Goal: Task Accomplishment & Management: Use online tool/utility

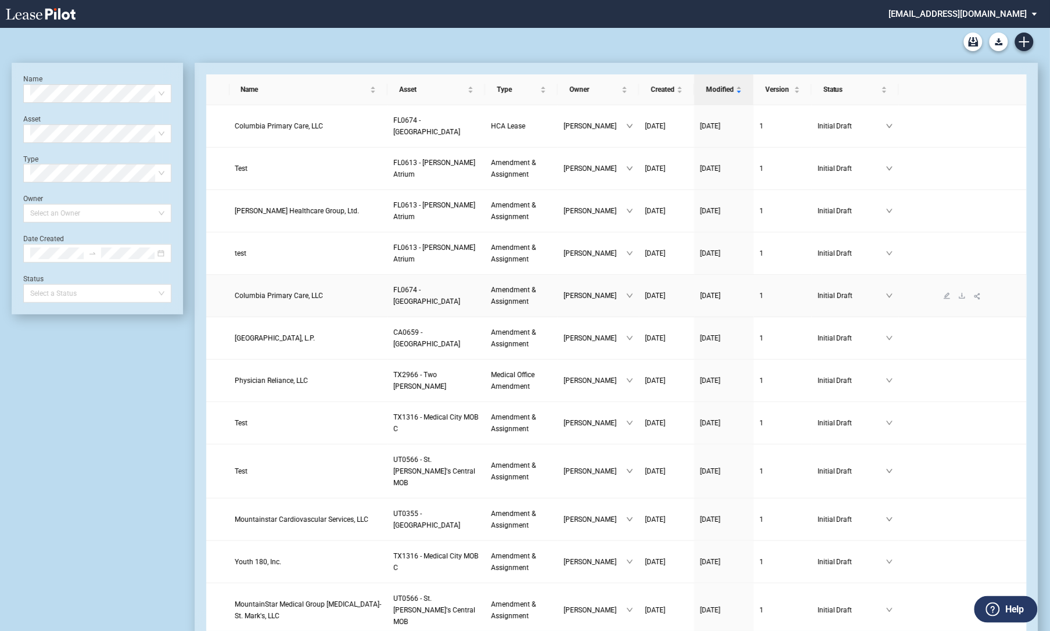
click at [244, 292] on span "Columbia Primary Care, LLC" at bounding box center [279, 296] width 88 height 8
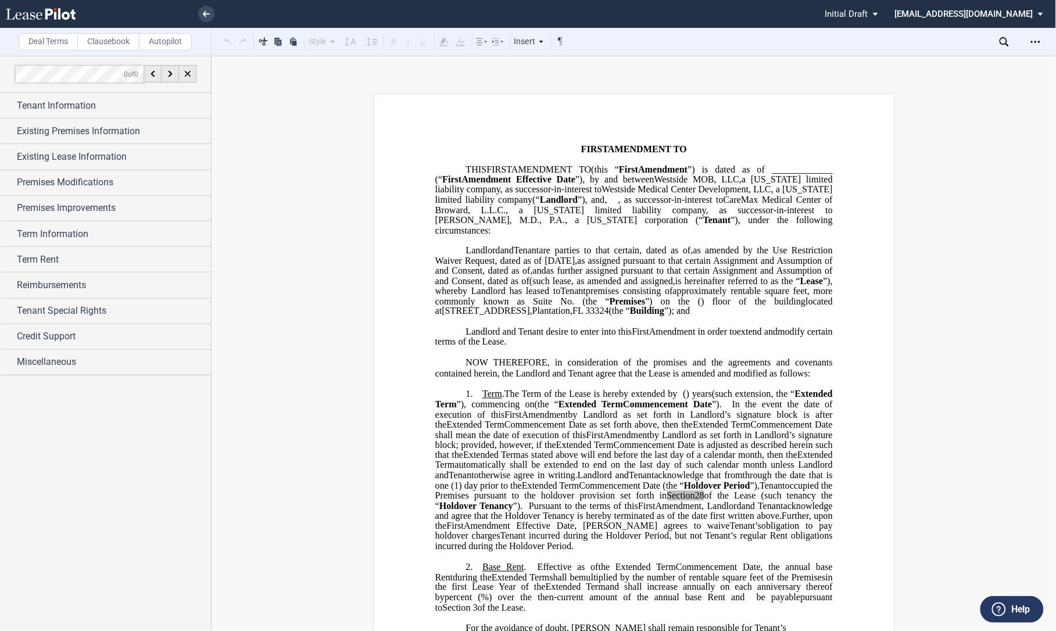
click at [10, 125] on div "Existing Premises Information" at bounding box center [105, 131] width 211 height 25
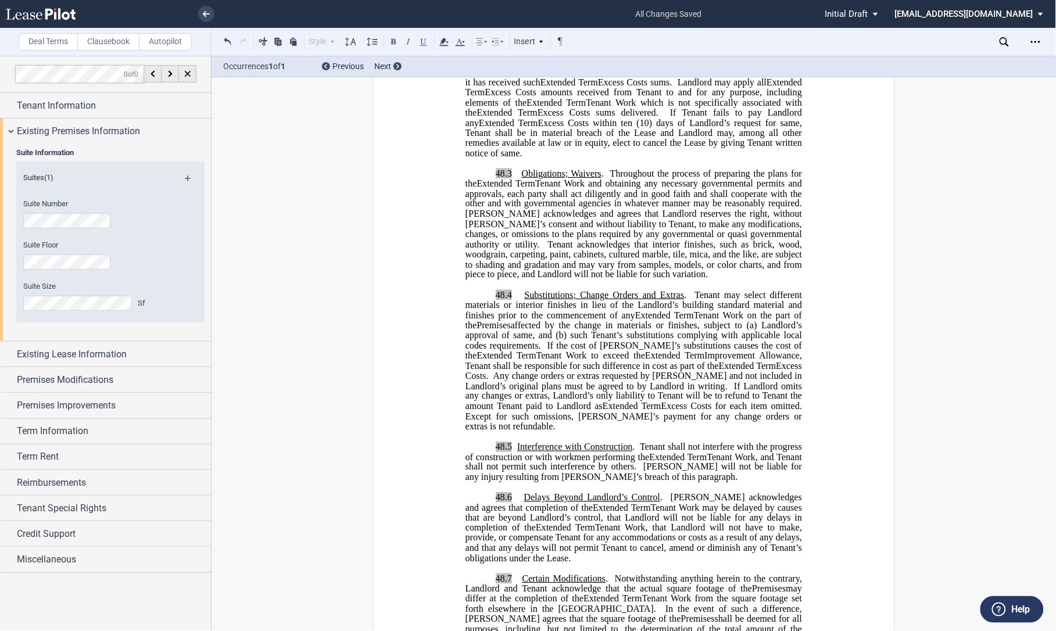
scroll to position [1420, 0]
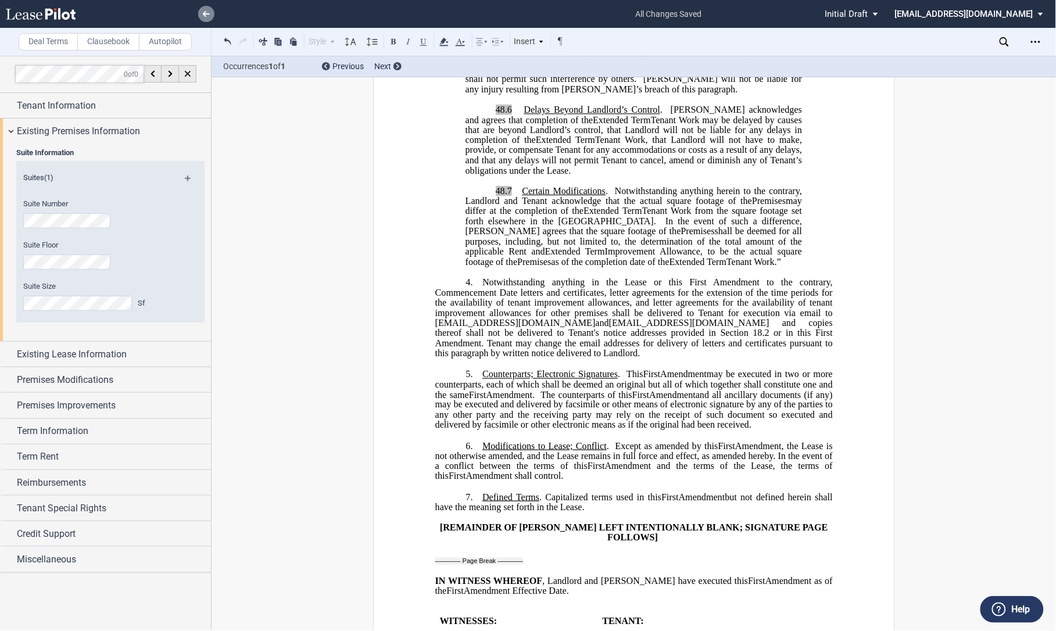
click at [204, 12] on icon at bounding box center [206, 14] width 7 height 6
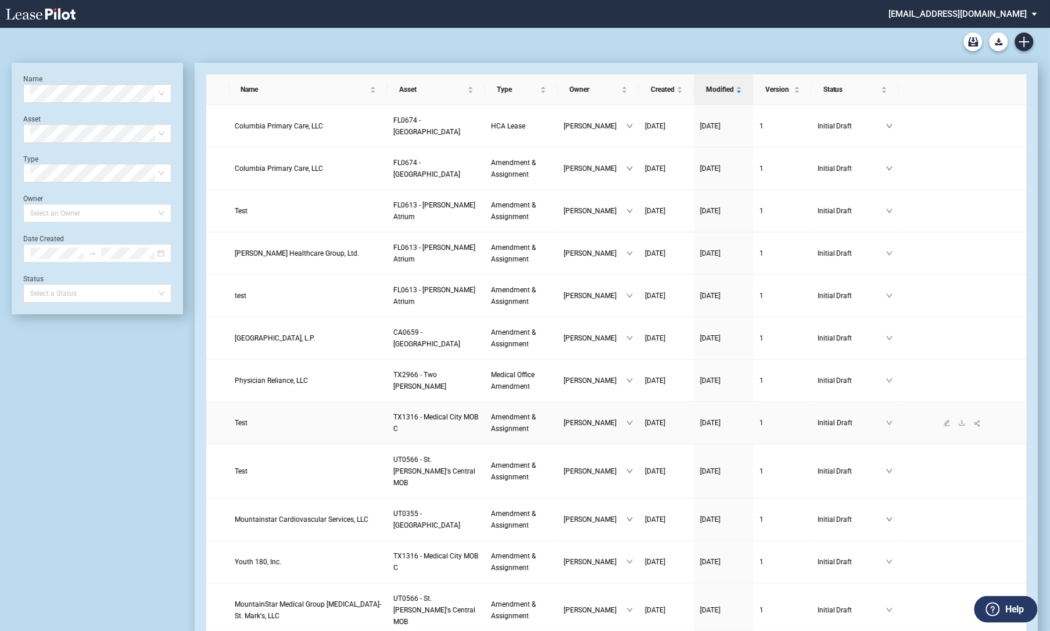
click at [253, 422] on link "Test" at bounding box center [308, 423] width 146 height 12
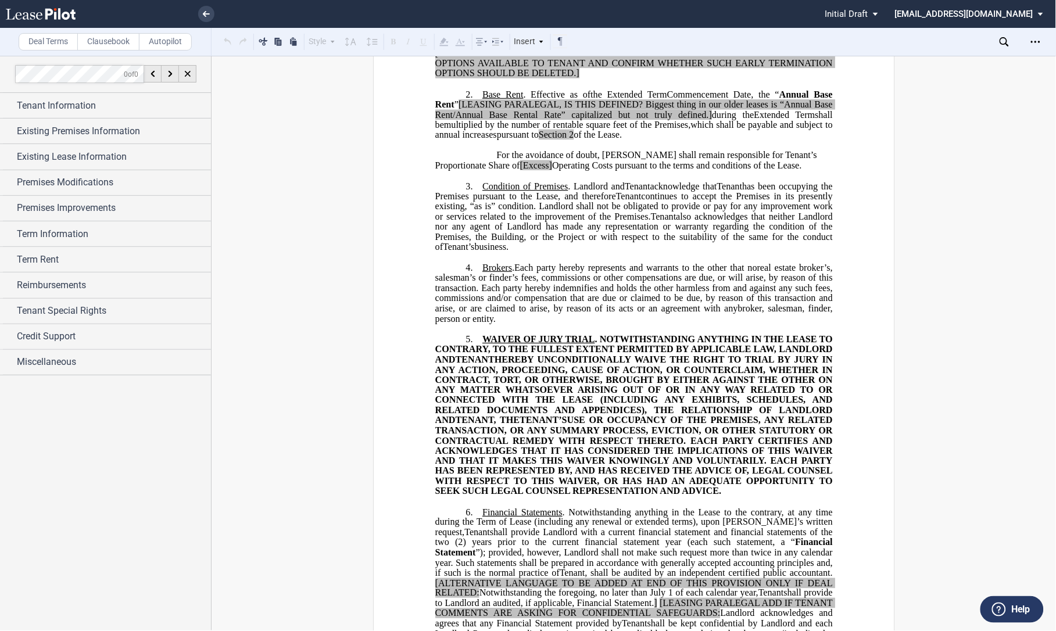
scroll to position [387, 0]
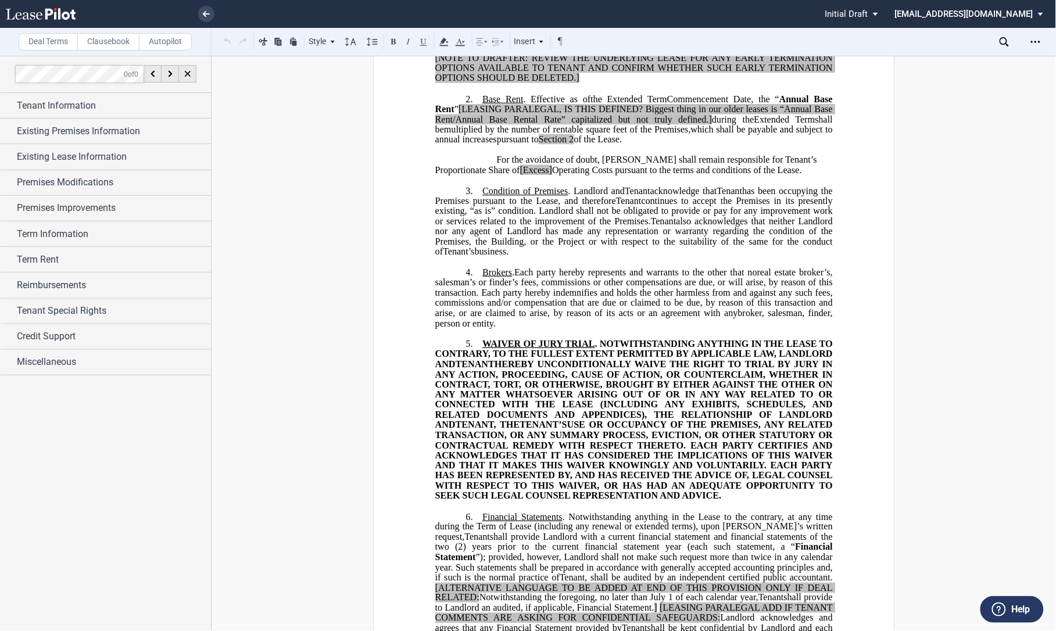
drag, startPoint x: 481, startPoint y: 203, endPoint x: 500, endPoint y: 264, distance: 63.4
click at [500, 257] on p "3. Condition of Premises . Landlord and Assignee Tenant acknowledge that Assign…" at bounding box center [633, 221] width 397 height 71
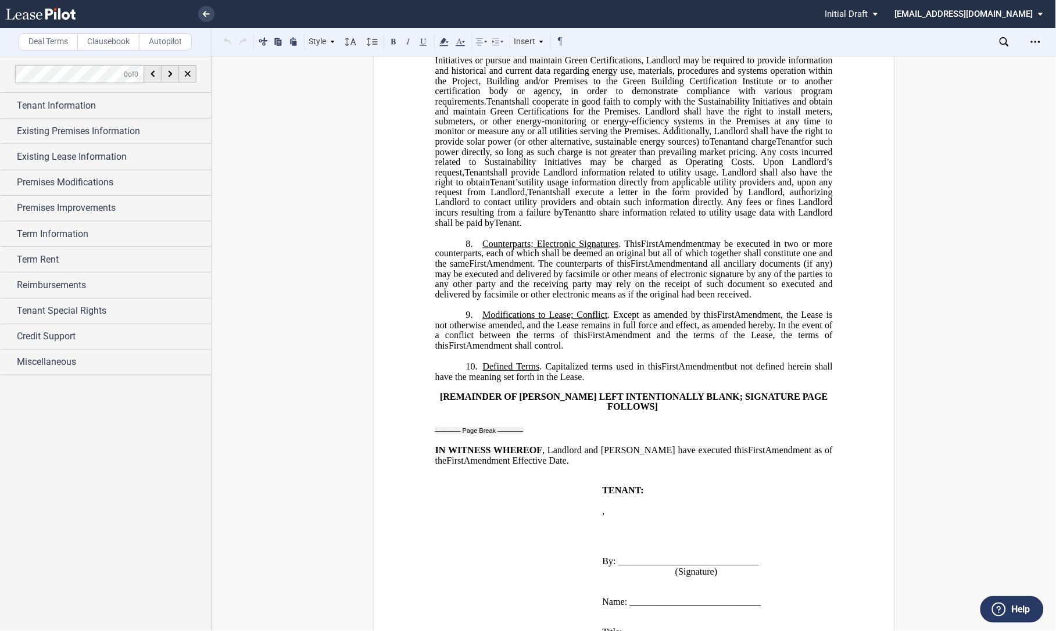
scroll to position [1162, 0]
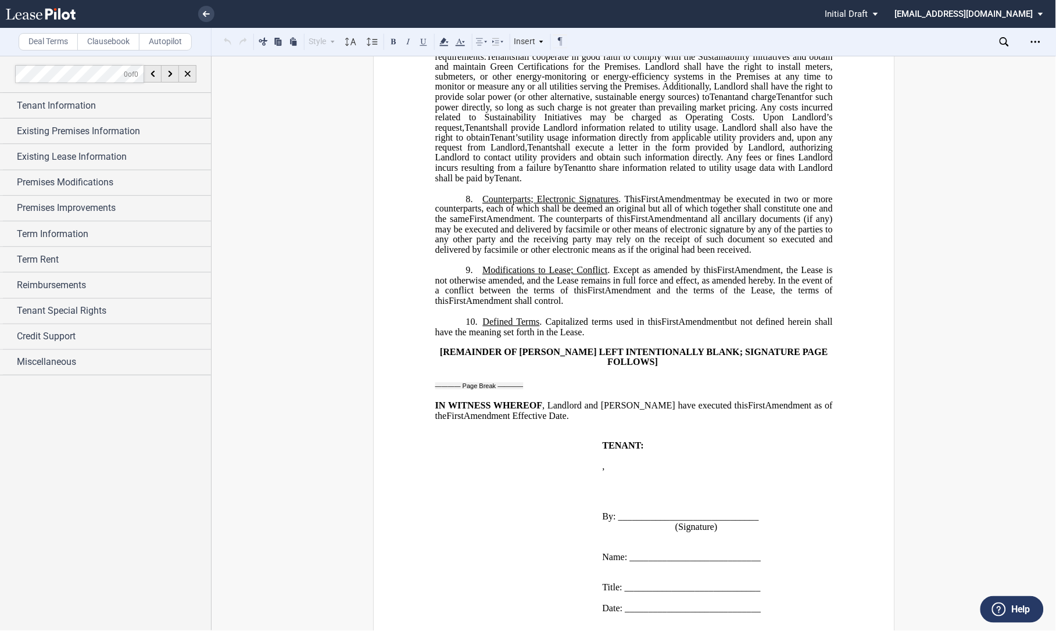
drag, startPoint x: 478, startPoint y: 211, endPoint x: 766, endPoint y: 264, distance: 293.1
click at [766, 255] on p "8. Counterparts; Electronic Signatures . This ﻿ ﻿ First Amendment Assignment ma…" at bounding box center [633, 224] width 397 height 62
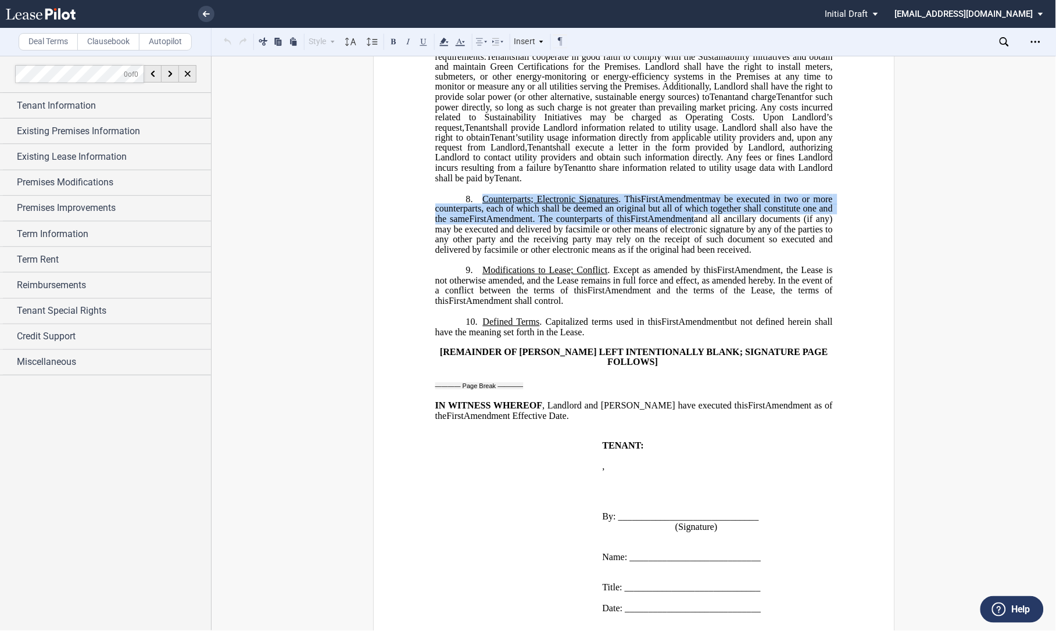
click at [564, 327] on span ". Capitalized terms used in this" at bounding box center [600, 321] width 122 height 10
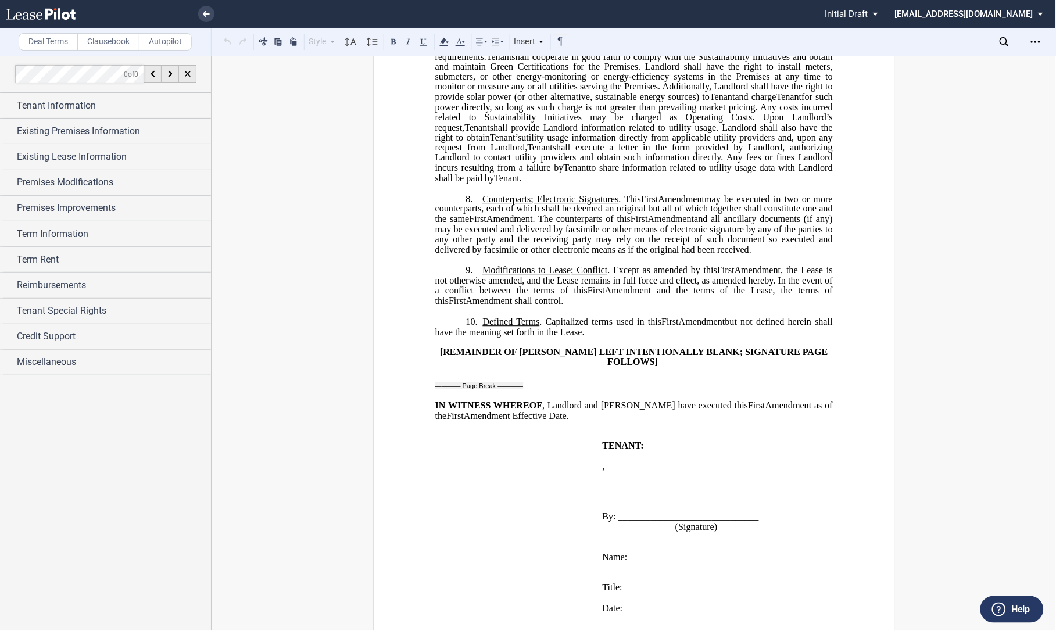
drag, startPoint x: 480, startPoint y: 330, endPoint x: 582, endPoint y: 345, distance: 102.8
click at [582, 337] on p "10. Defined Terms . Capitalized terms used in this ﻿ ﻿ First Amendment Assignme…" at bounding box center [633, 326] width 397 height 21
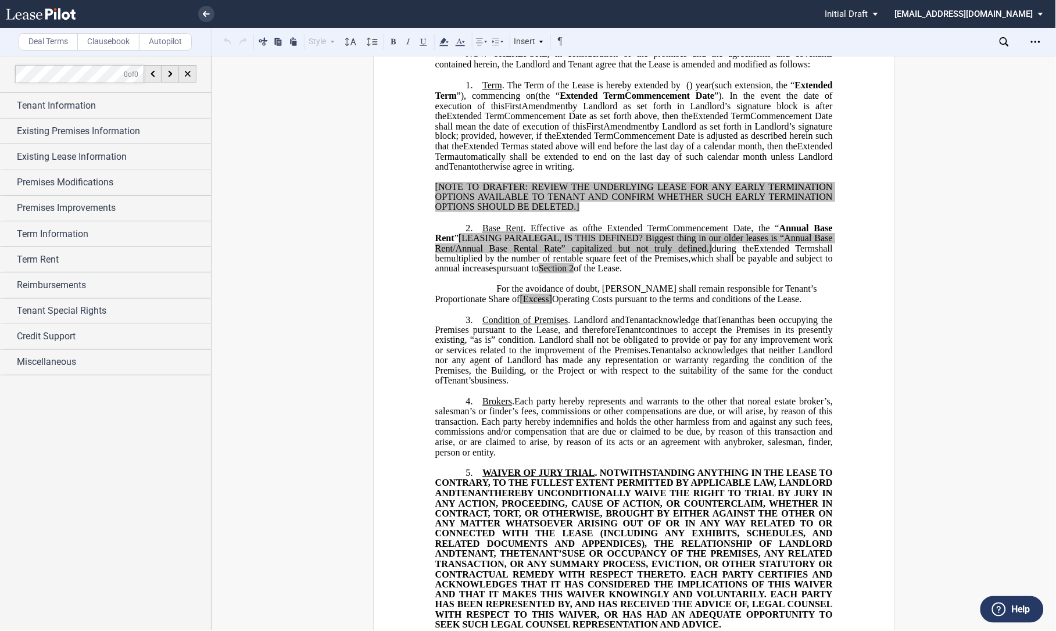
scroll to position [0, 0]
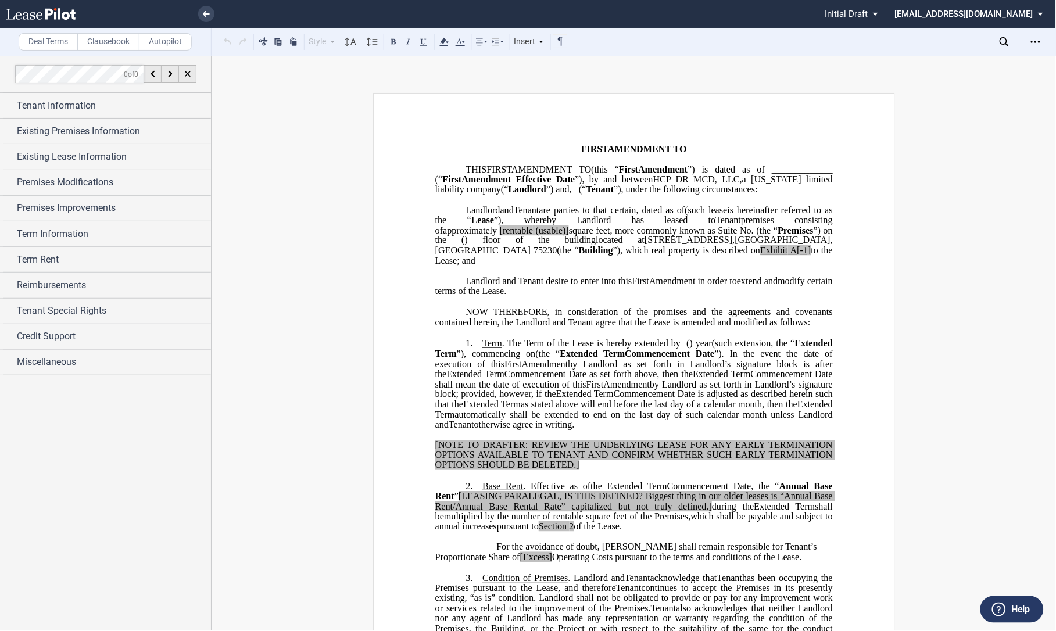
click at [7, 102] on div "Tenant Information" at bounding box center [105, 105] width 211 height 25
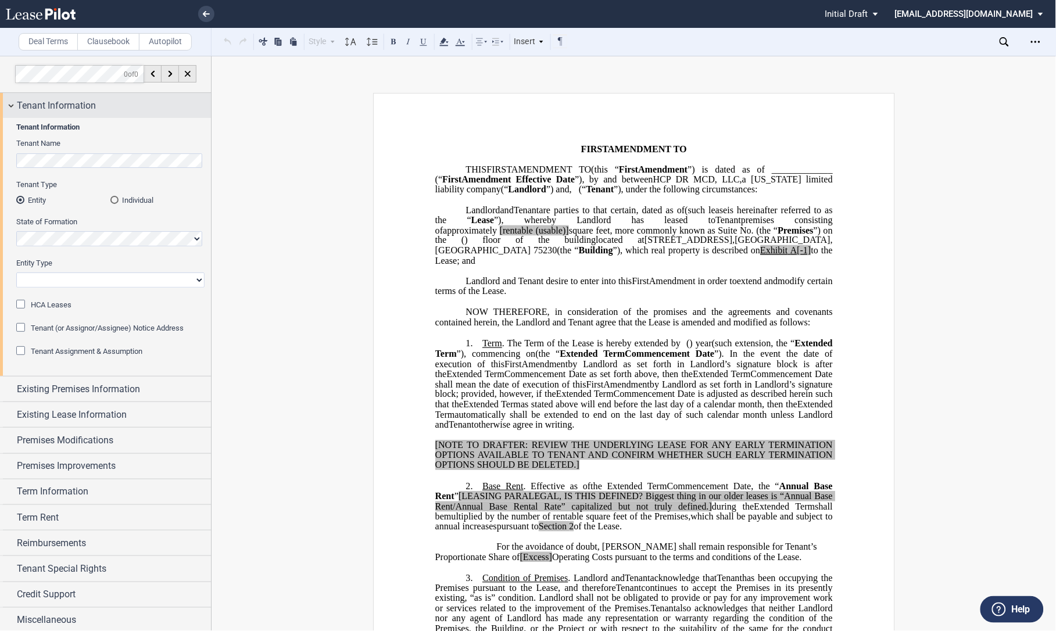
click at [7, 102] on div "Tenant Information" at bounding box center [105, 105] width 211 height 25
